Goal: Navigation & Orientation: Understand site structure

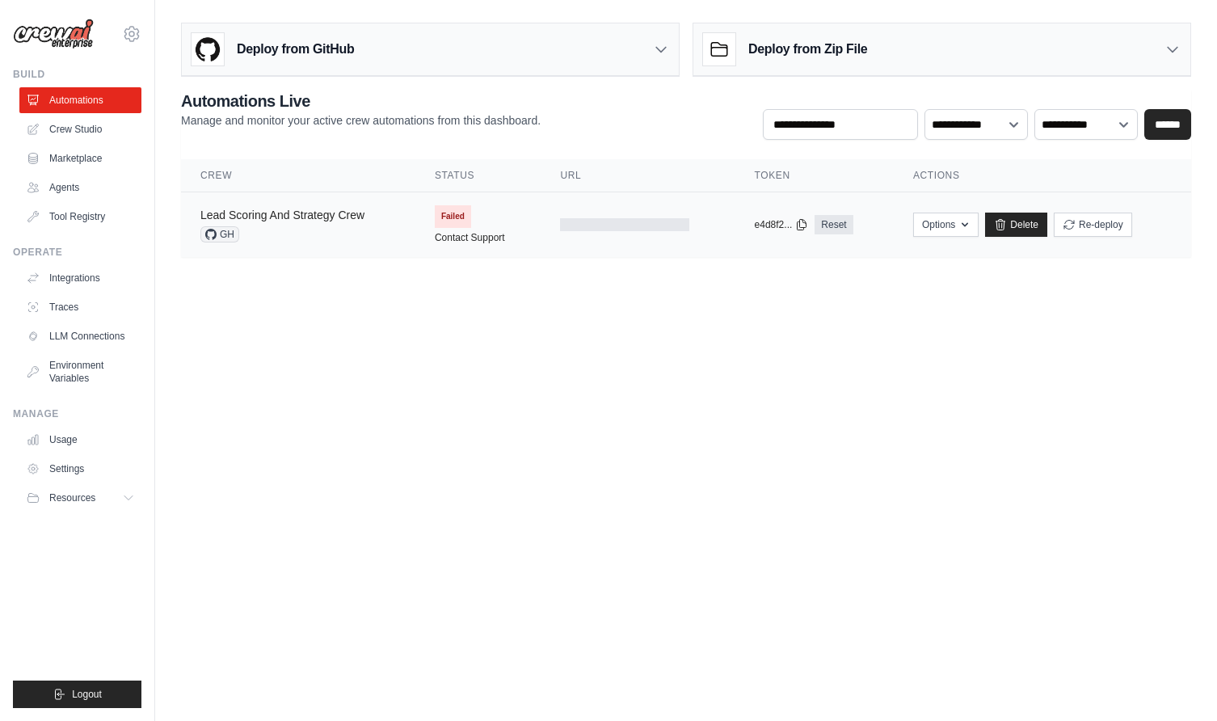
click at [299, 213] on link "Lead Scoring And Strategy Crew" at bounding box center [282, 215] width 164 height 13
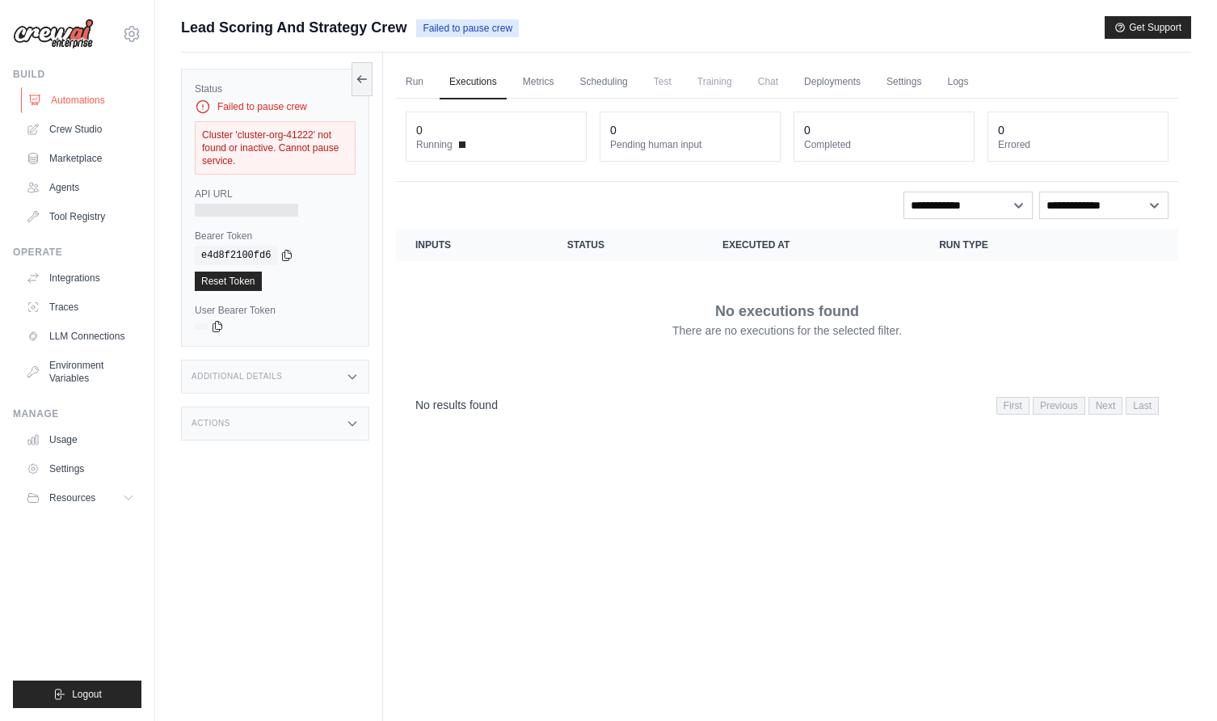
click at [91, 98] on link "Automations" at bounding box center [82, 100] width 122 height 26
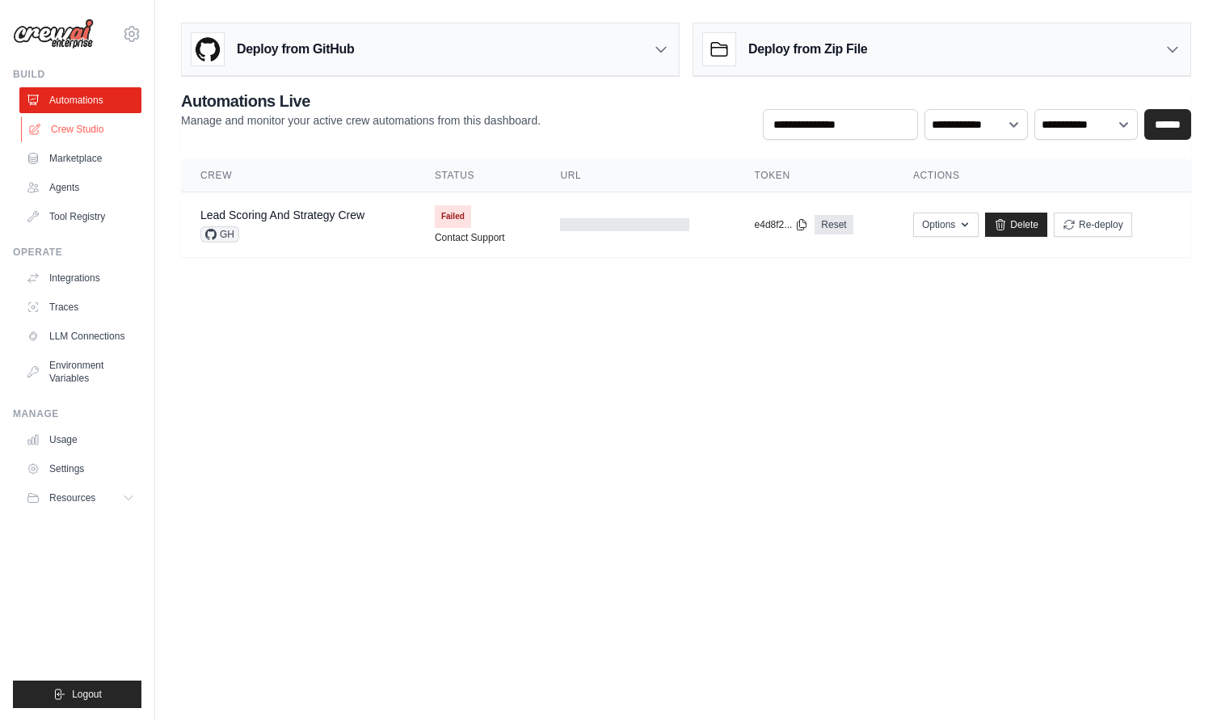
click at [88, 133] on link "Crew Studio" at bounding box center [82, 129] width 122 height 26
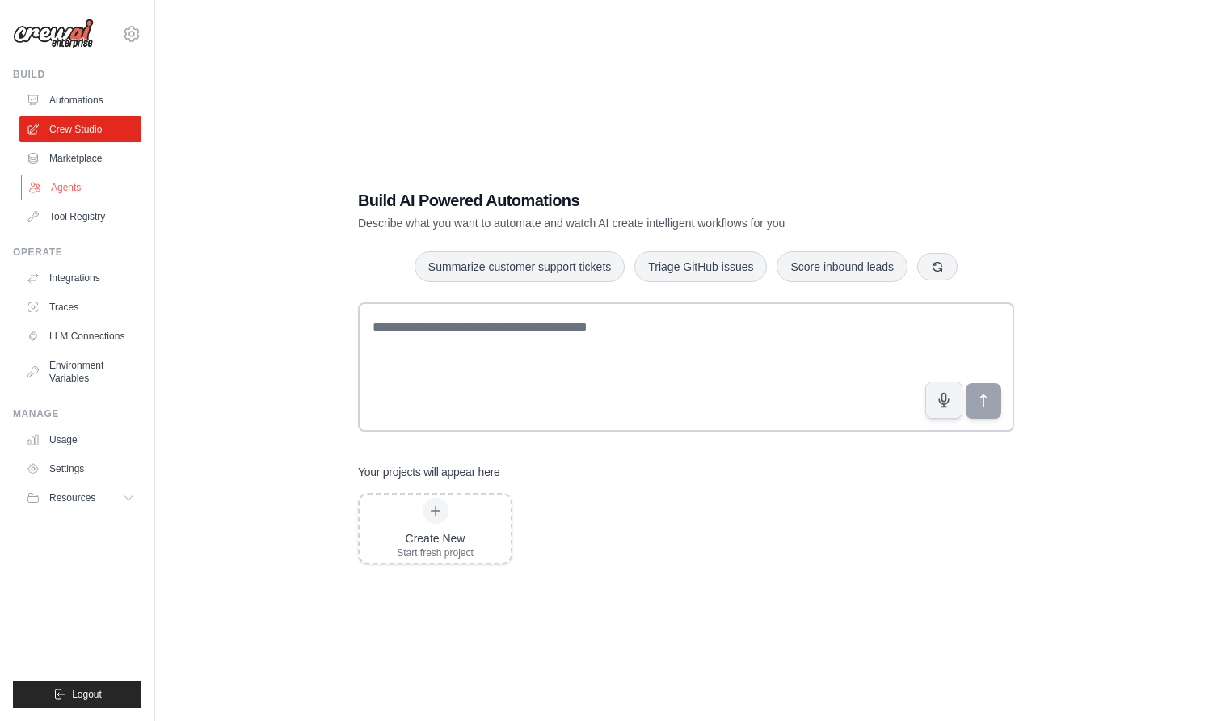
click at [78, 185] on link "Agents" at bounding box center [82, 188] width 122 height 26
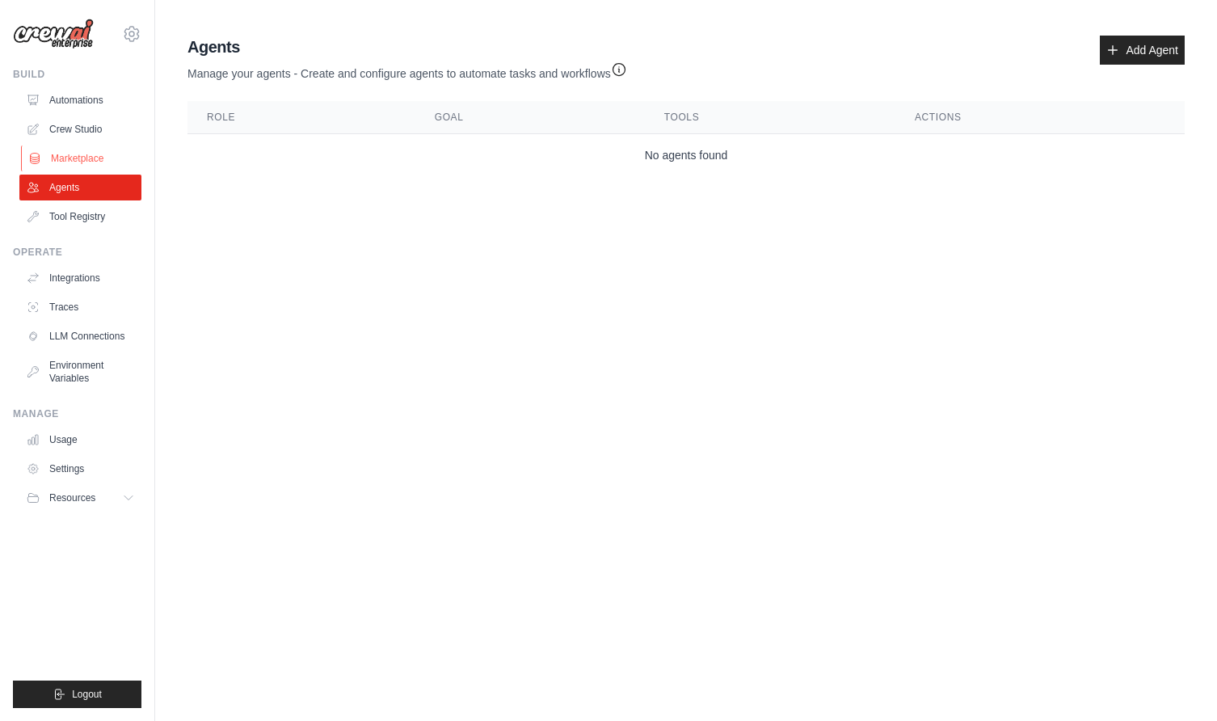
click at [112, 158] on link "Marketplace" at bounding box center [82, 158] width 122 height 26
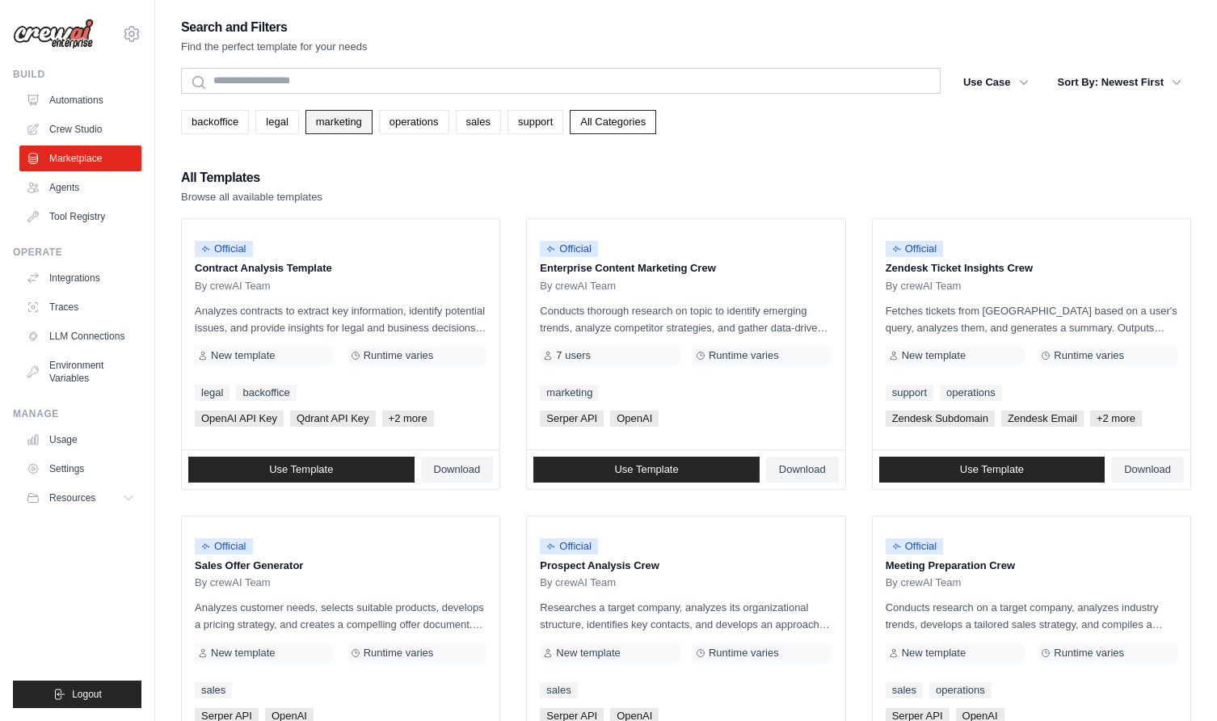
click at [354, 129] on link "marketing" at bounding box center [339, 122] width 67 height 24
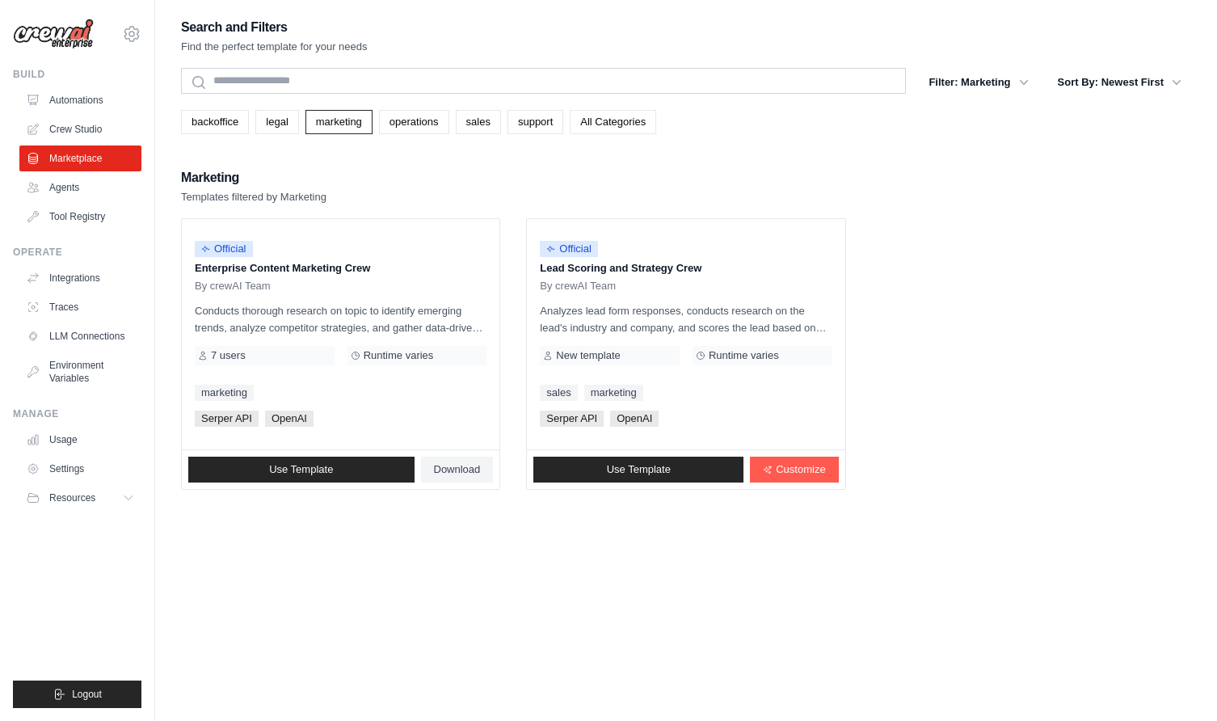
click at [618, 120] on link "All Categories" at bounding box center [613, 122] width 86 height 24
